Goal: Transaction & Acquisition: Obtain resource

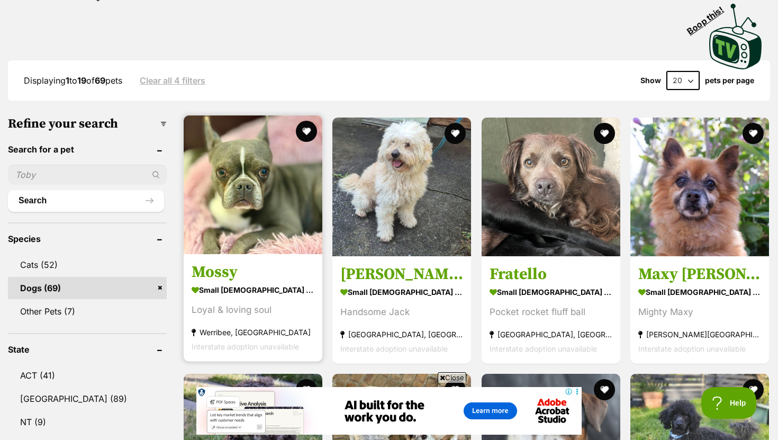
click at [214, 278] on h3 "Mossy" at bounding box center [253, 272] width 123 height 20
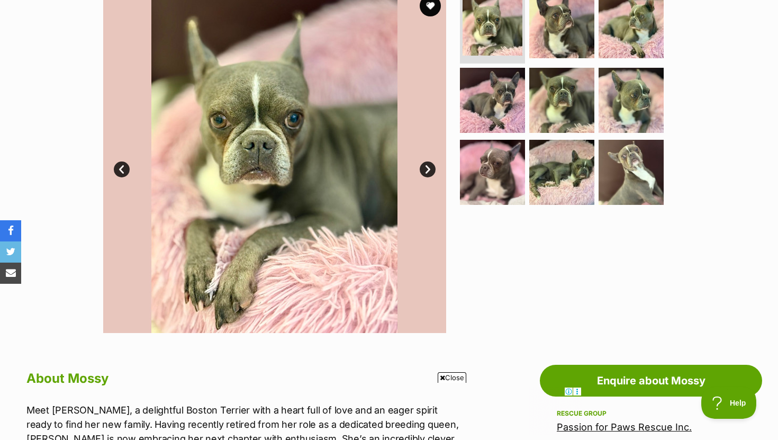
click at [420, 169] on link "Next" at bounding box center [428, 170] width 16 height 16
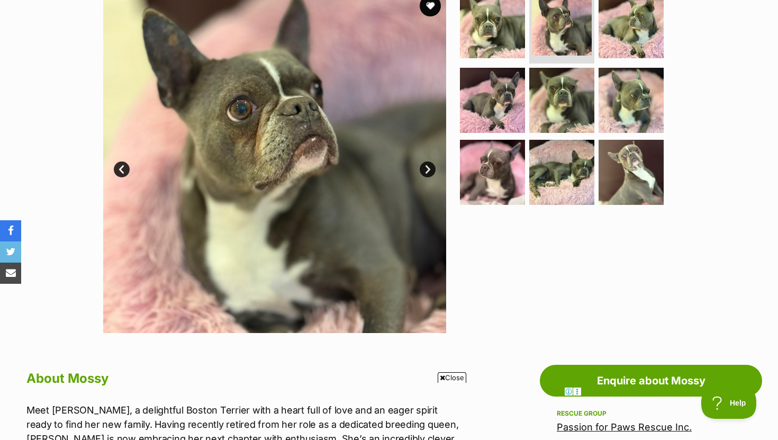
click at [421, 169] on link "Next" at bounding box center [428, 170] width 16 height 16
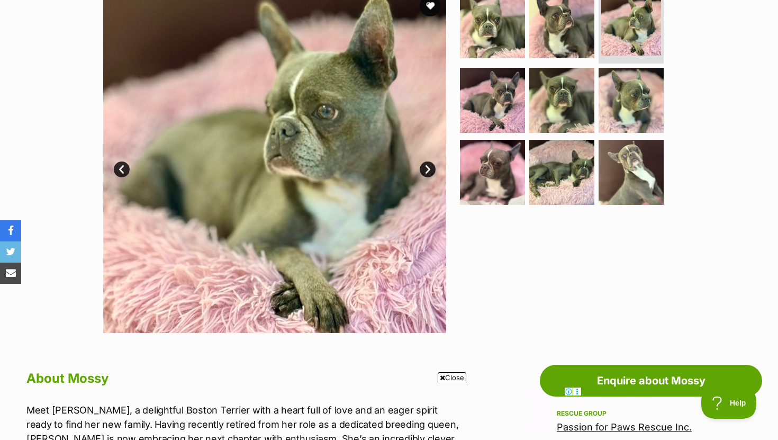
click at [421, 170] on link "Next" at bounding box center [428, 170] width 16 height 16
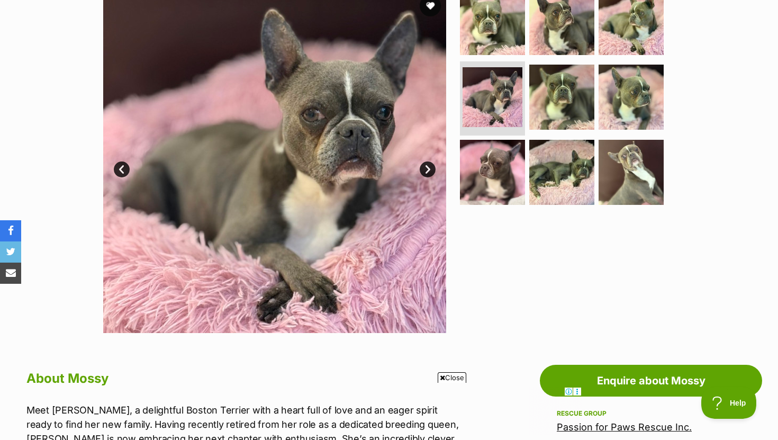
click at [422, 170] on link "Next" at bounding box center [428, 170] width 16 height 16
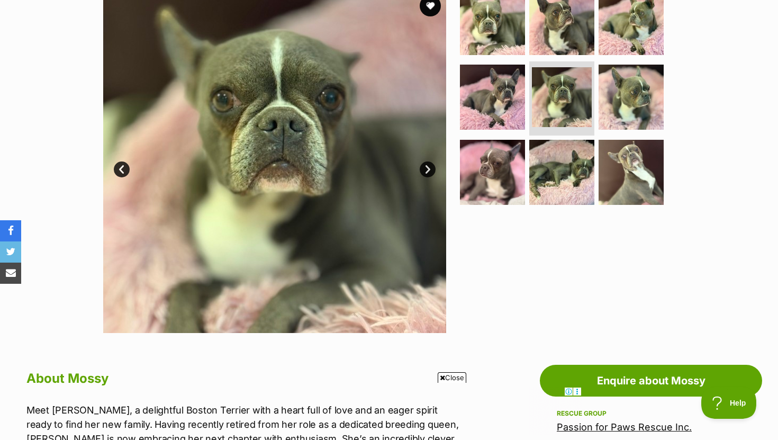
click at [423, 172] on link "Next" at bounding box center [428, 170] width 16 height 16
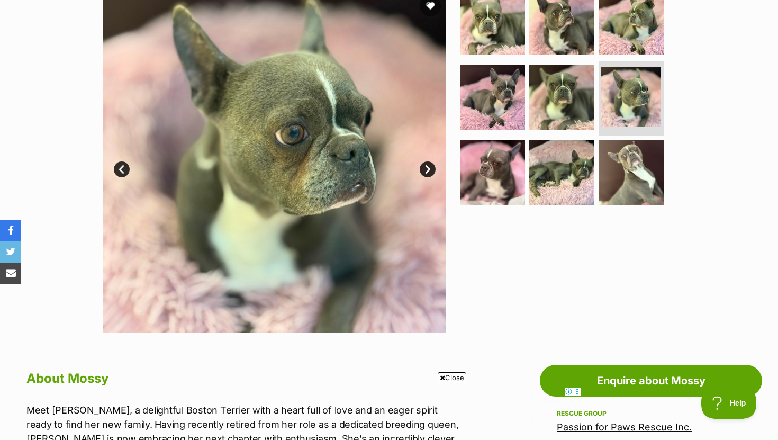
click at [424, 173] on link "Next" at bounding box center [428, 170] width 16 height 16
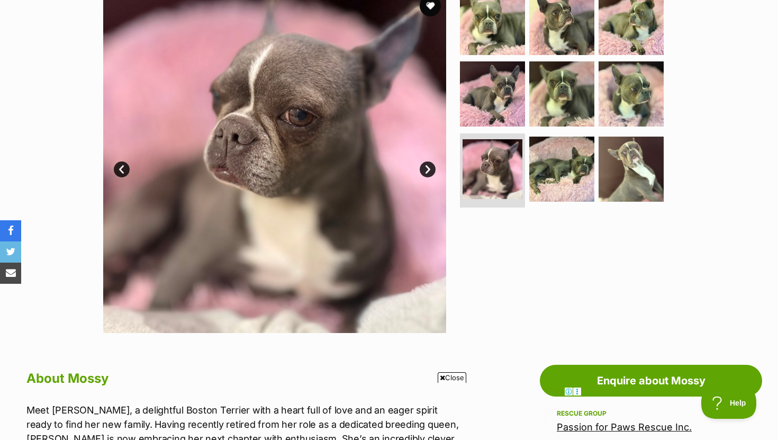
click at [425, 174] on link "Next" at bounding box center [428, 170] width 16 height 16
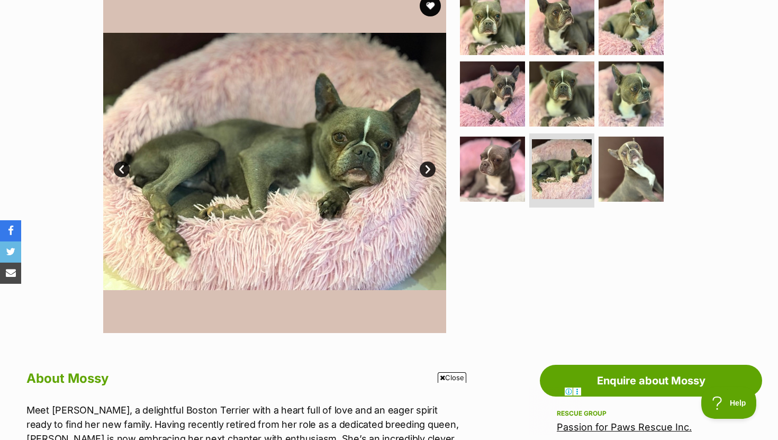
click at [425, 174] on link "Next" at bounding box center [428, 170] width 16 height 16
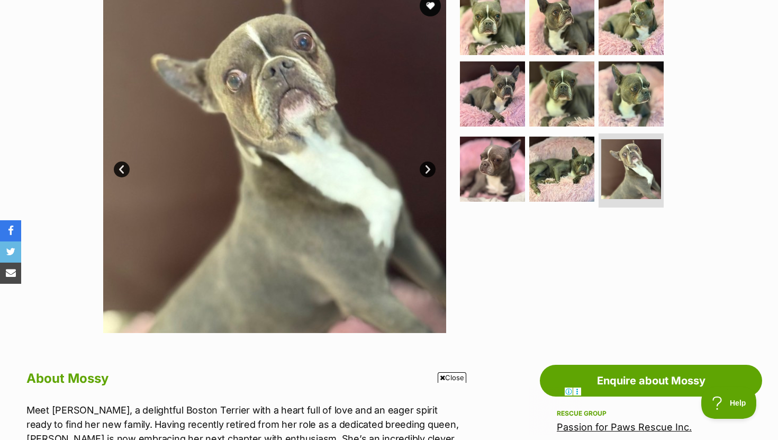
click at [425, 174] on link "Next" at bounding box center [428, 170] width 16 height 16
